Goal: Navigation & Orientation: Find specific page/section

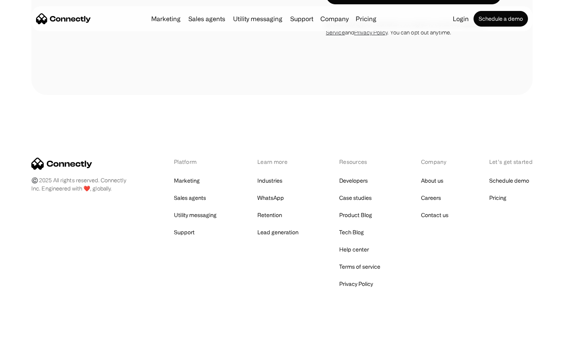
scroll to position [681, 0]
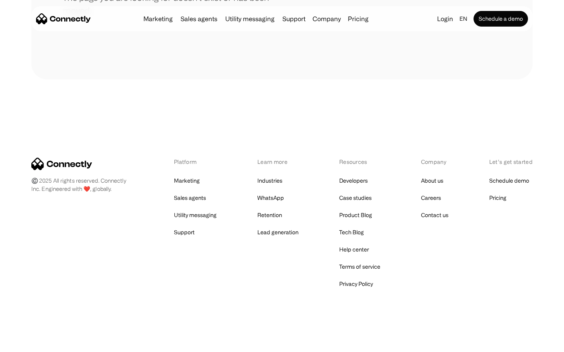
scroll to position [143, 0]
